Goal: Task Accomplishment & Management: Manage account settings

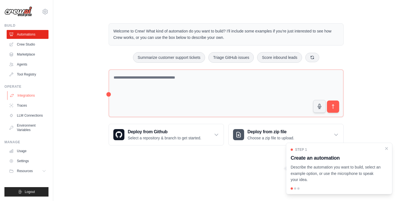
click at [24, 95] on link "Integrations" at bounding box center [28, 95] width 42 height 9
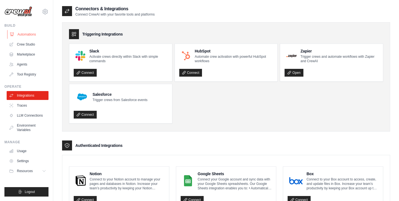
click at [34, 35] on link "Automations" at bounding box center [28, 34] width 42 height 9
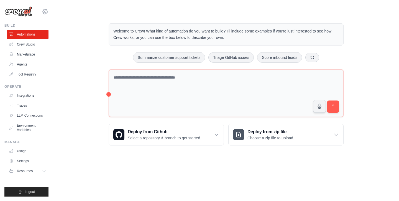
click at [44, 12] on icon at bounding box center [45, 11] width 7 height 7
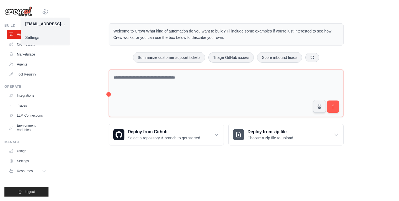
click at [40, 37] on link "Settings" at bounding box center [45, 37] width 49 height 10
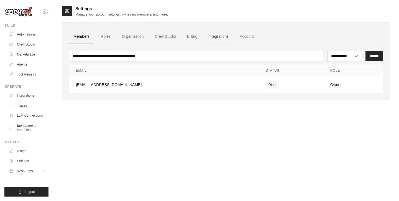
click at [215, 36] on link "Integrations" at bounding box center [218, 36] width 29 height 15
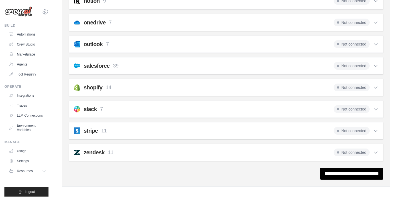
scroll to position [363, 0]
click at [30, 96] on link "Integrations" at bounding box center [28, 95] width 42 height 9
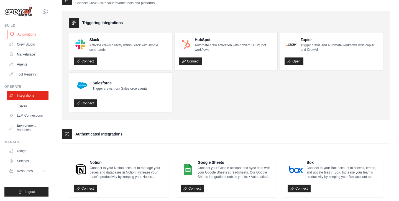
scroll to position [12, 0]
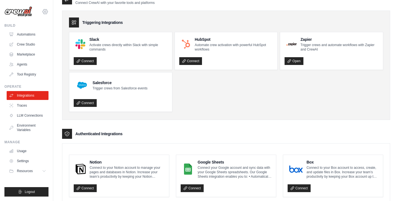
click at [46, 11] on icon at bounding box center [45, 11] width 7 height 7
click at [33, 40] on link "Settings" at bounding box center [45, 37] width 49 height 10
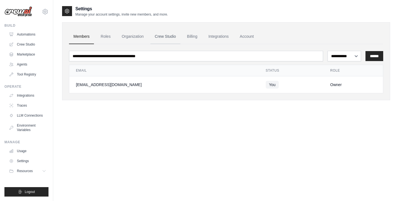
click at [165, 38] on link "Crew Studio" at bounding box center [165, 36] width 30 height 15
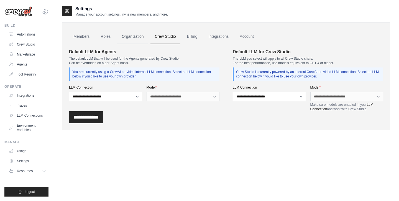
click at [138, 36] on link "Organization" at bounding box center [132, 36] width 31 height 15
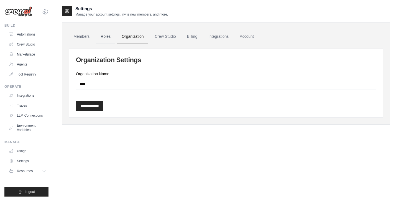
click at [110, 35] on link "Roles" at bounding box center [105, 36] width 19 height 15
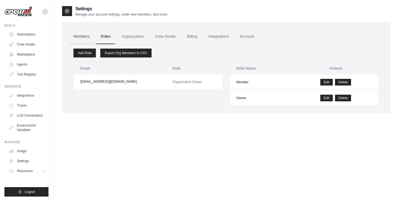
click at [79, 35] on link "Members" at bounding box center [81, 36] width 25 height 15
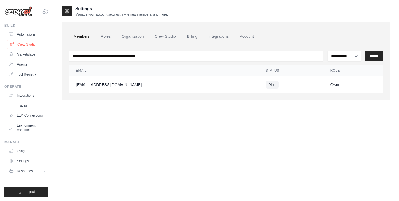
click at [22, 45] on link "Crew Studio" at bounding box center [28, 44] width 42 height 9
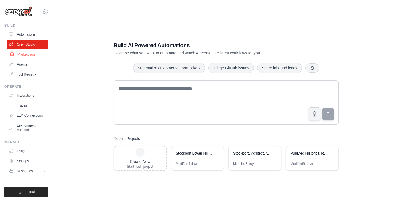
click at [22, 54] on link "Marketplace" at bounding box center [28, 54] width 42 height 9
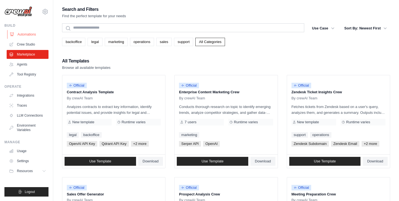
click at [30, 32] on link "Automations" at bounding box center [28, 34] width 42 height 9
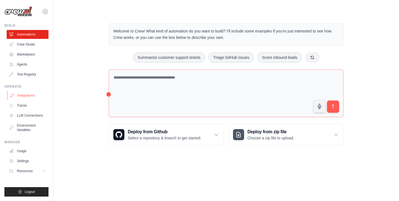
click at [34, 96] on link "Integrations" at bounding box center [28, 95] width 42 height 9
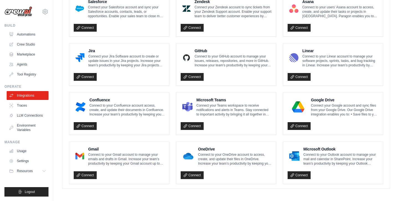
scroll to position [319, 0]
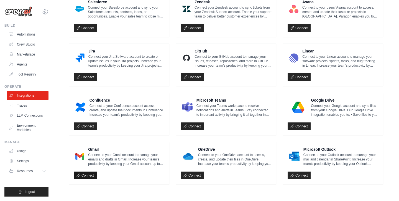
click at [92, 172] on link "Connect" at bounding box center [85, 175] width 23 height 8
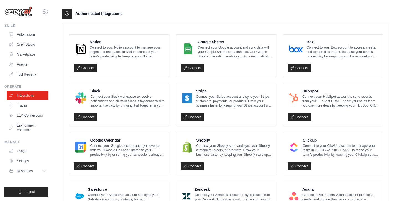
scroll to position [126, 0]
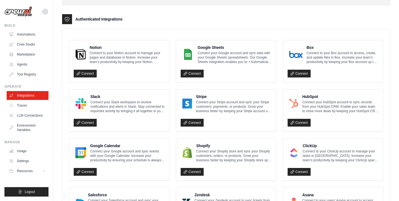
click at [228, 55] on p "Connect your Google account and sync data with your Google Sheets spreadsheets.…" at bounding box center [235, 57] width 74 height 13
click at [193, 74] on link "Connect" at bounding box center [192, 74] width 23 height 8
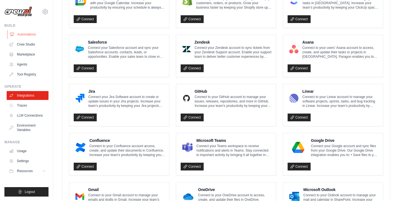
scroll to position [279, 0]
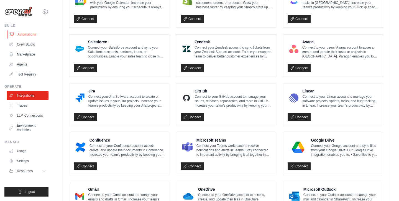
click at [30, 36] on link "Automations" at bounding box center [28, 34] width 42 height 9
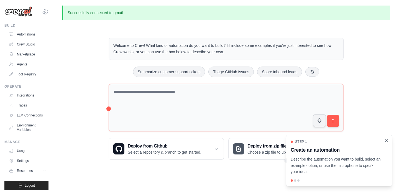
click at [387, 140] on icon "Close walkthrough" at bounding box center [386, 140] width 2 height 2
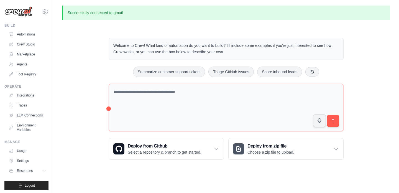
click at [93, 14] on p "Successfully connected to gmail" at bounding box center [226, 13] width 328 height 14
click at [23, 36] on link "Automations" at bounding box center [28, 34] width 42 height 9
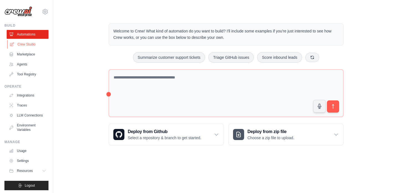
click at [22, 45] on link "Crew Studio" at bounding box center [28, 44] width 42 height 9
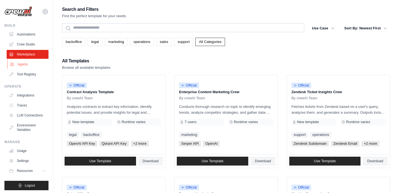
click at [25, 66] on link "Agents" at bounding box center [28, 64] width 42 height 9
